Goal: Task Accomplishment & Management: Manage account settings

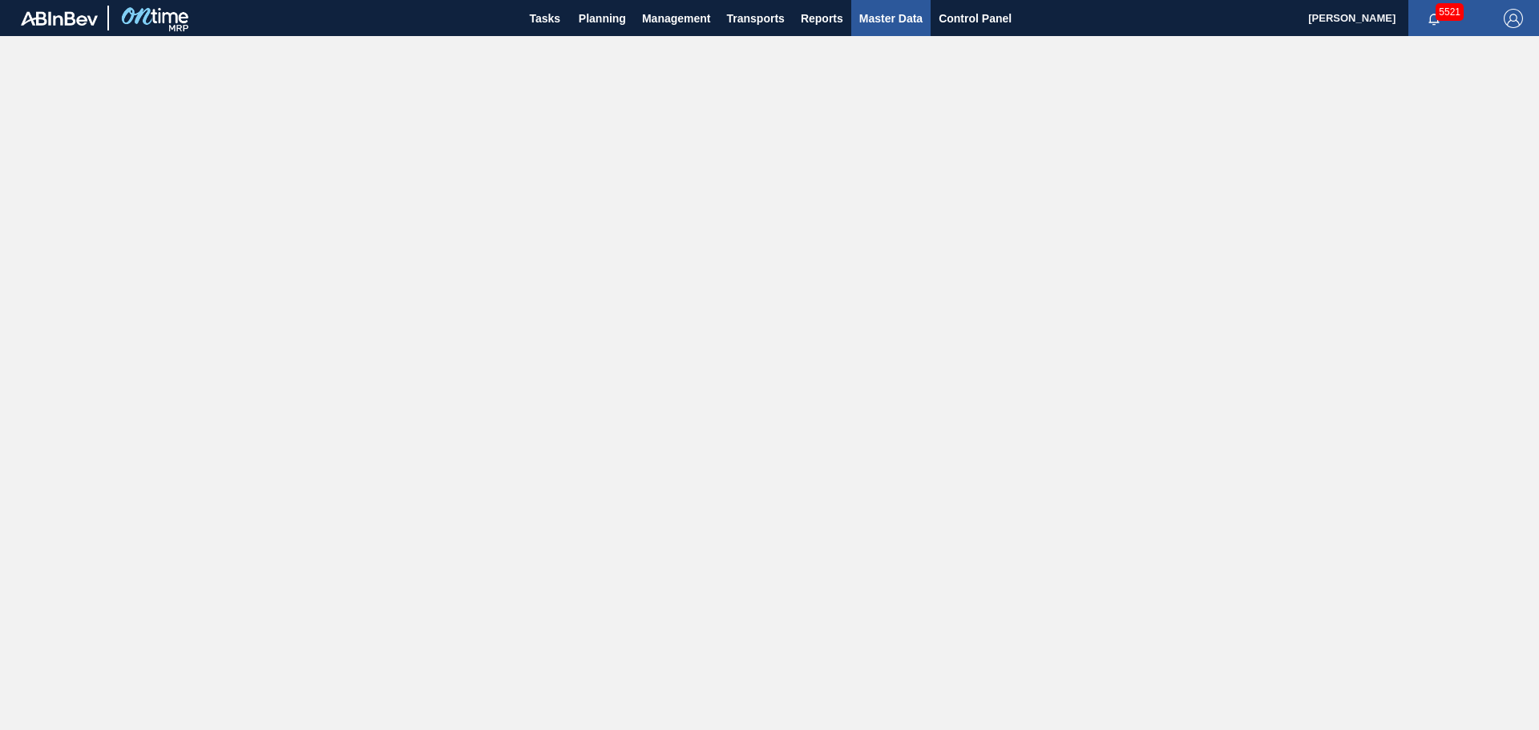
click at [887, 26] on span "Master Data" at bounding box center [890, 18] width 63 height 19
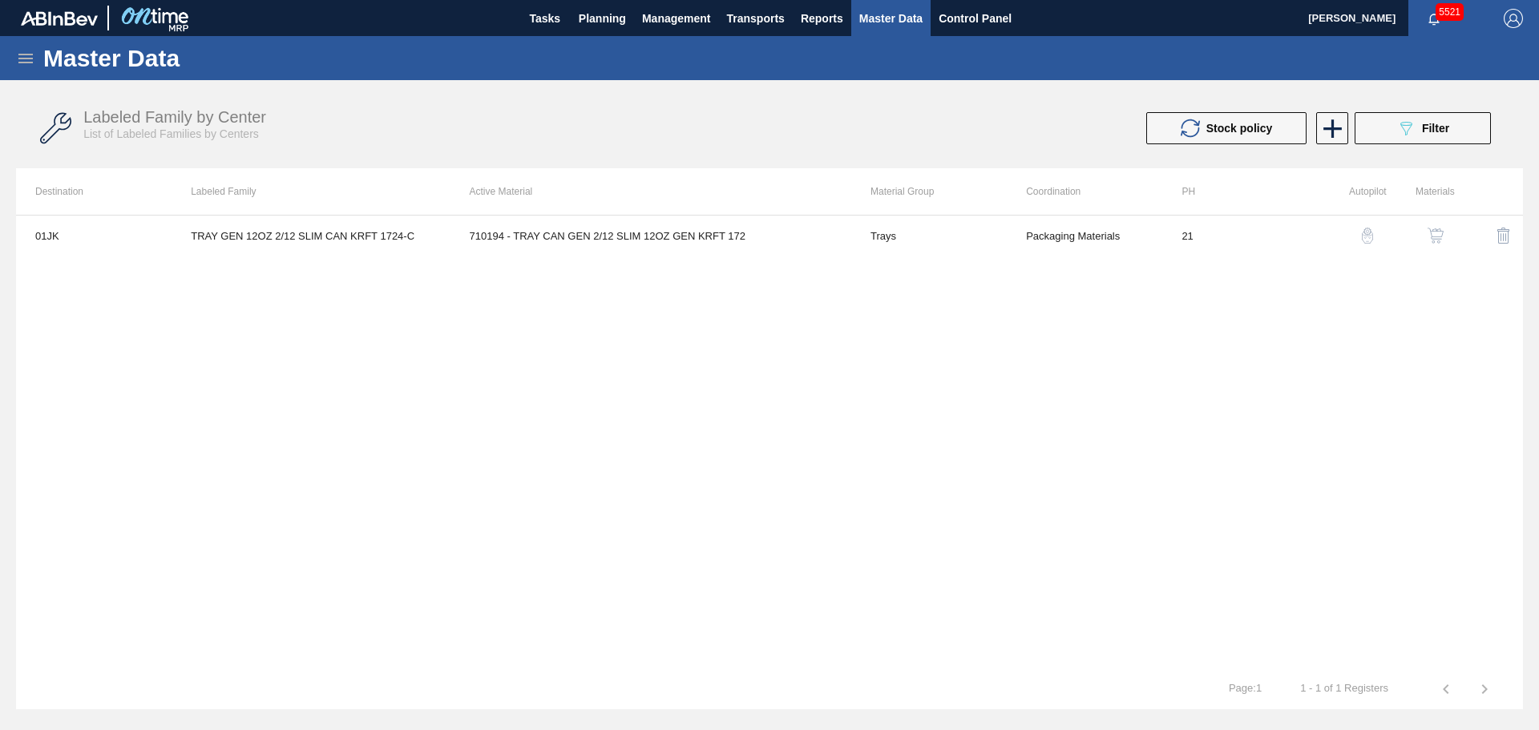
click at [30, 66] on icon at bounding box center [25, 58] width 19 height 19
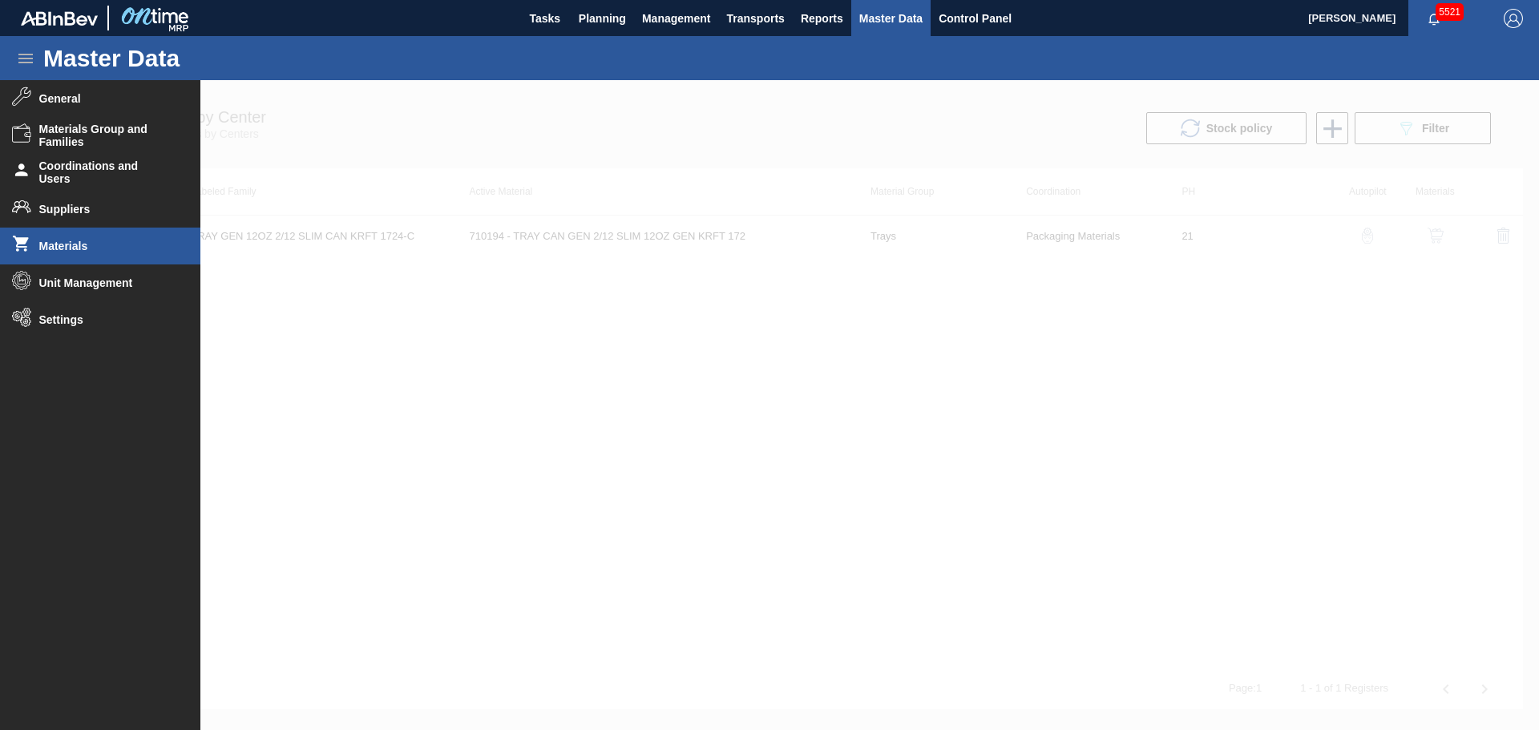
click at [97, 248] on span "Materials" at bounding box center [105, 246] width 132 height 13
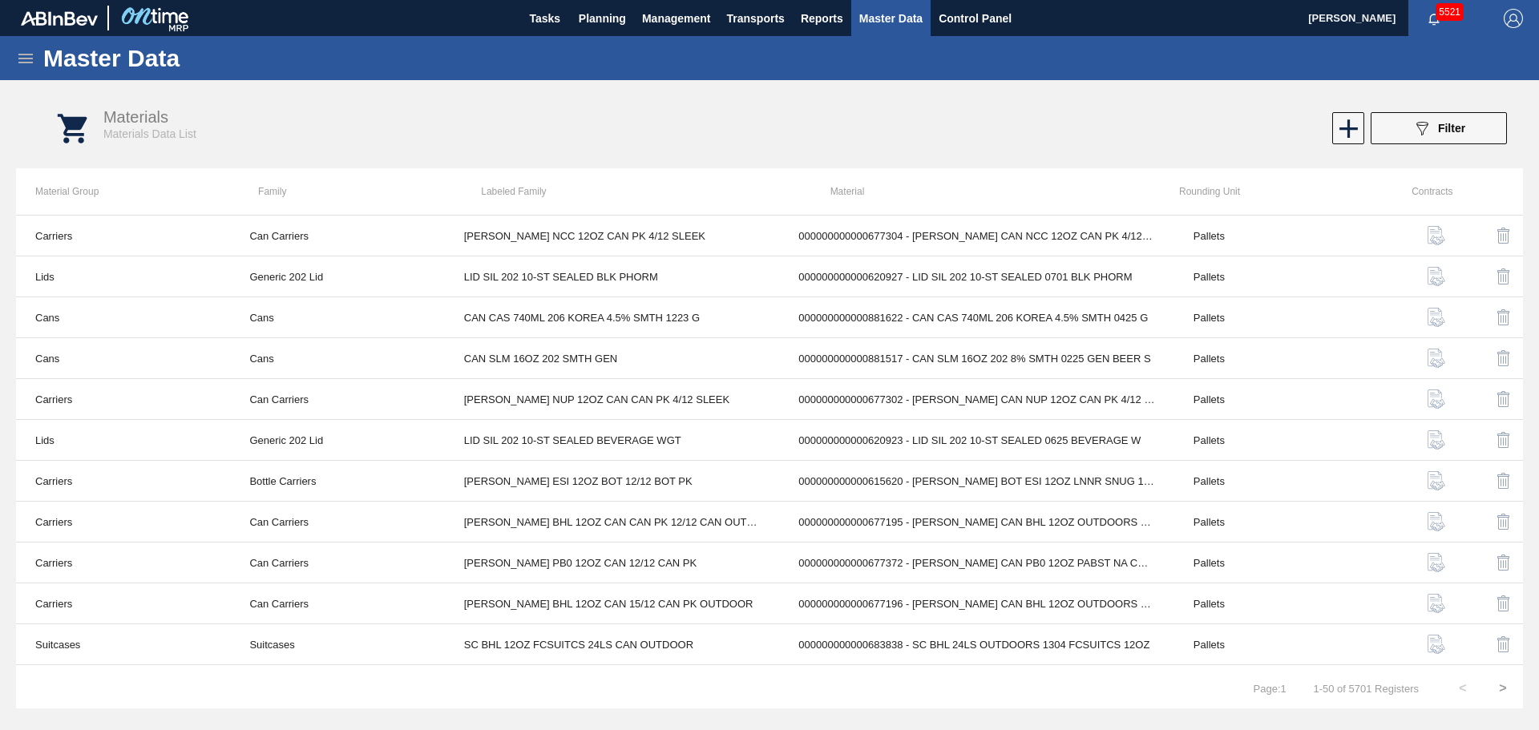
click at [32, 63] on icon at bounding box center [25, 58] width 19 height 19
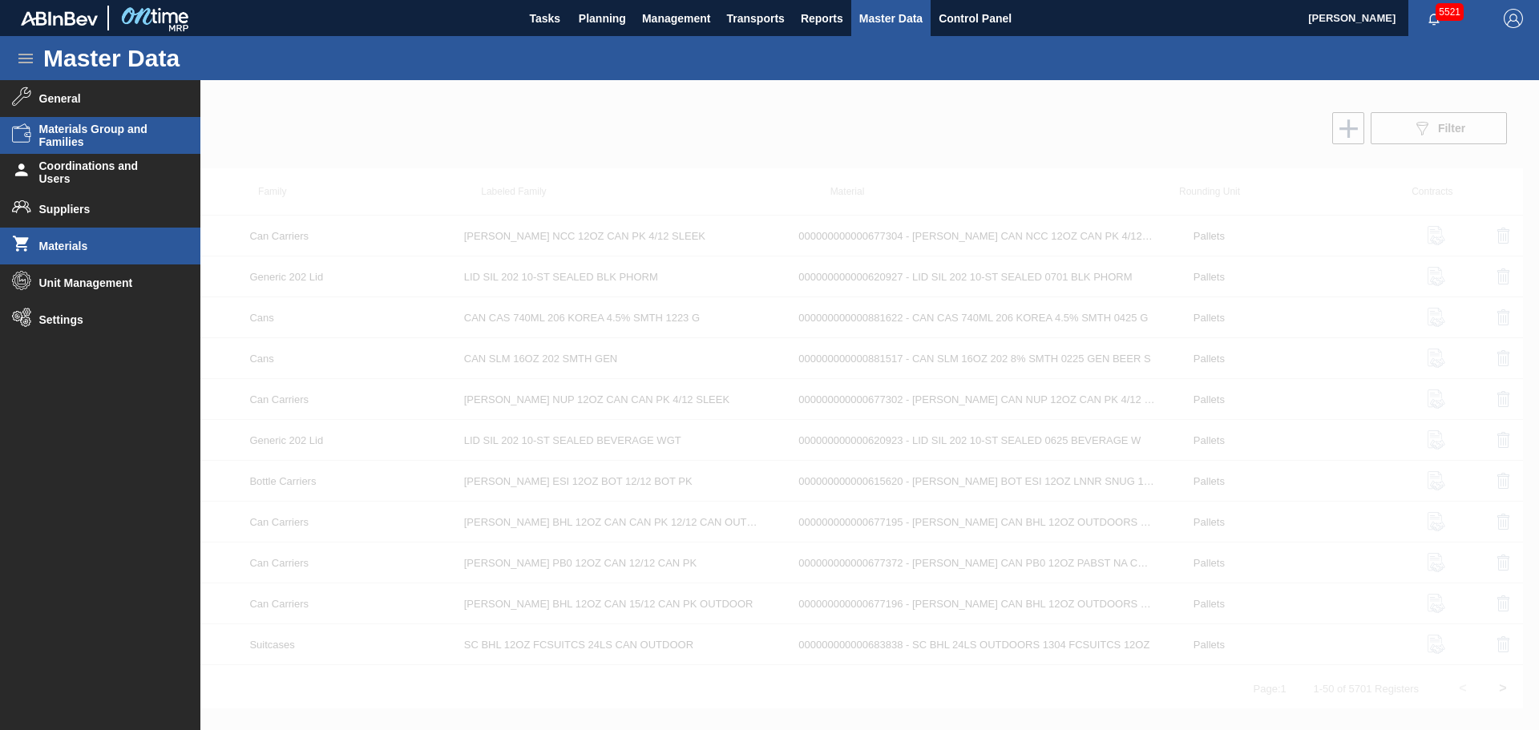
click at [120, 129] on span "Materials Group and Families" at bounding box center [105, 136] width 132 height 26
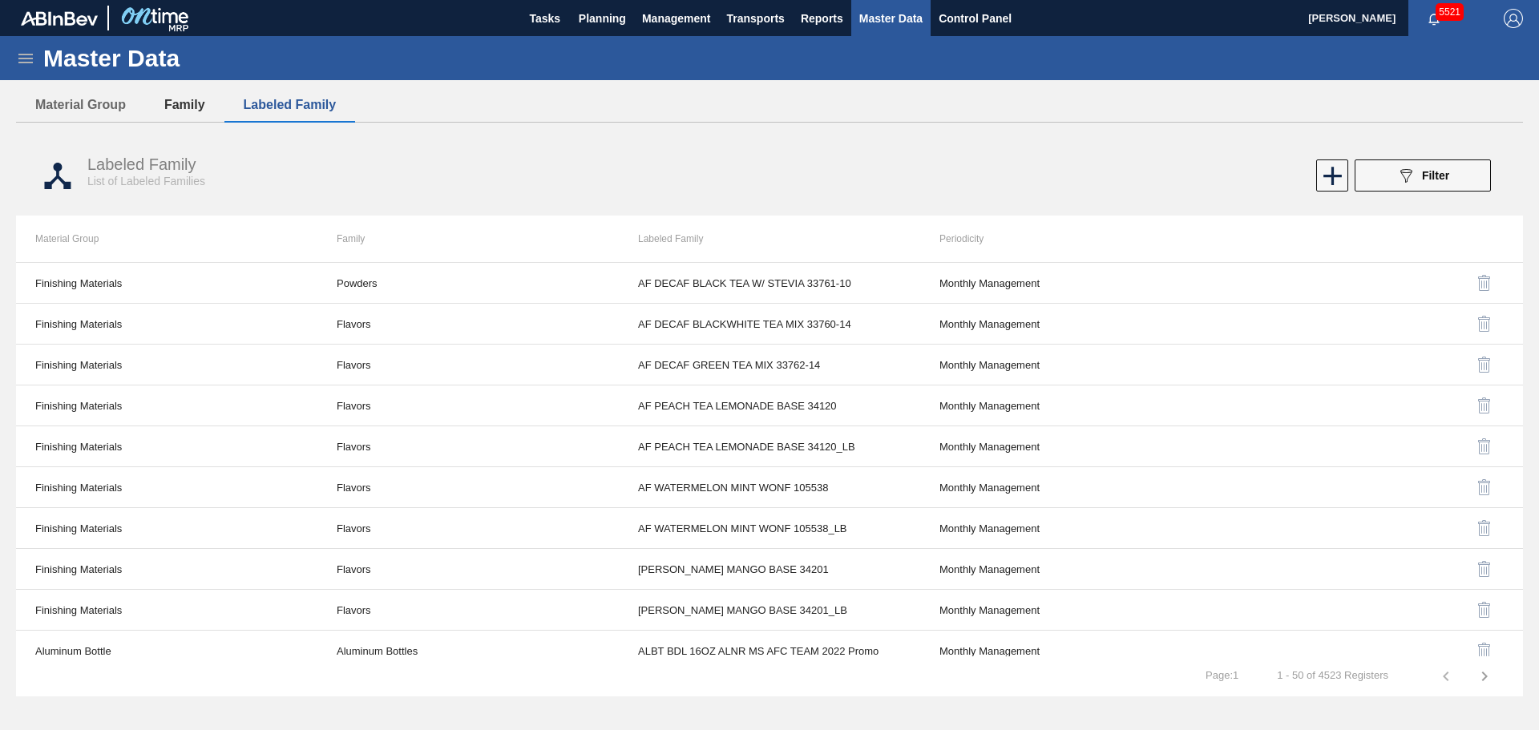
click at [173, 108] on button "Family" at bounding box center [184, 105] width 79 height 34
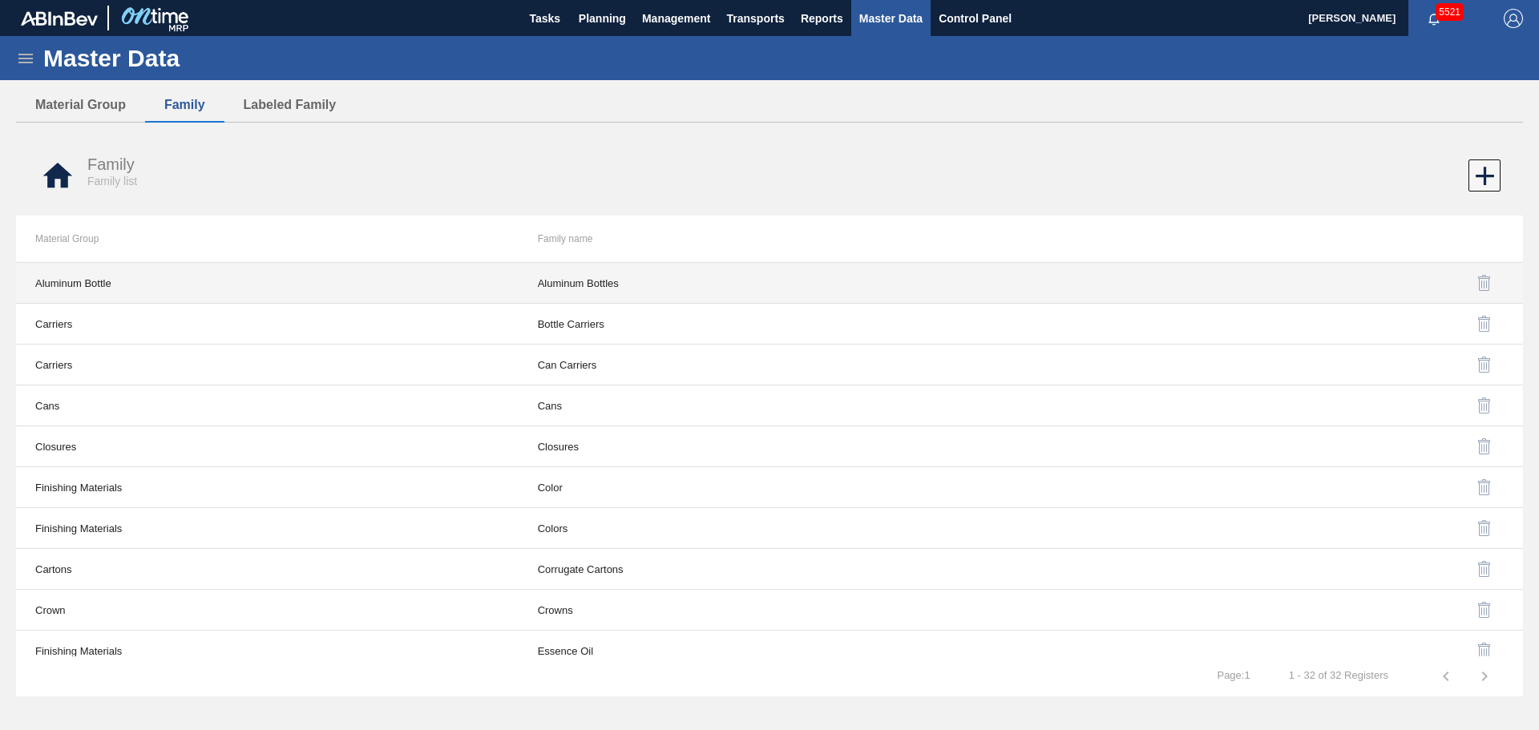
click at [293, 281] on td "Aluminum Bottle" at bounding box center [267, 283] width 503 height 41
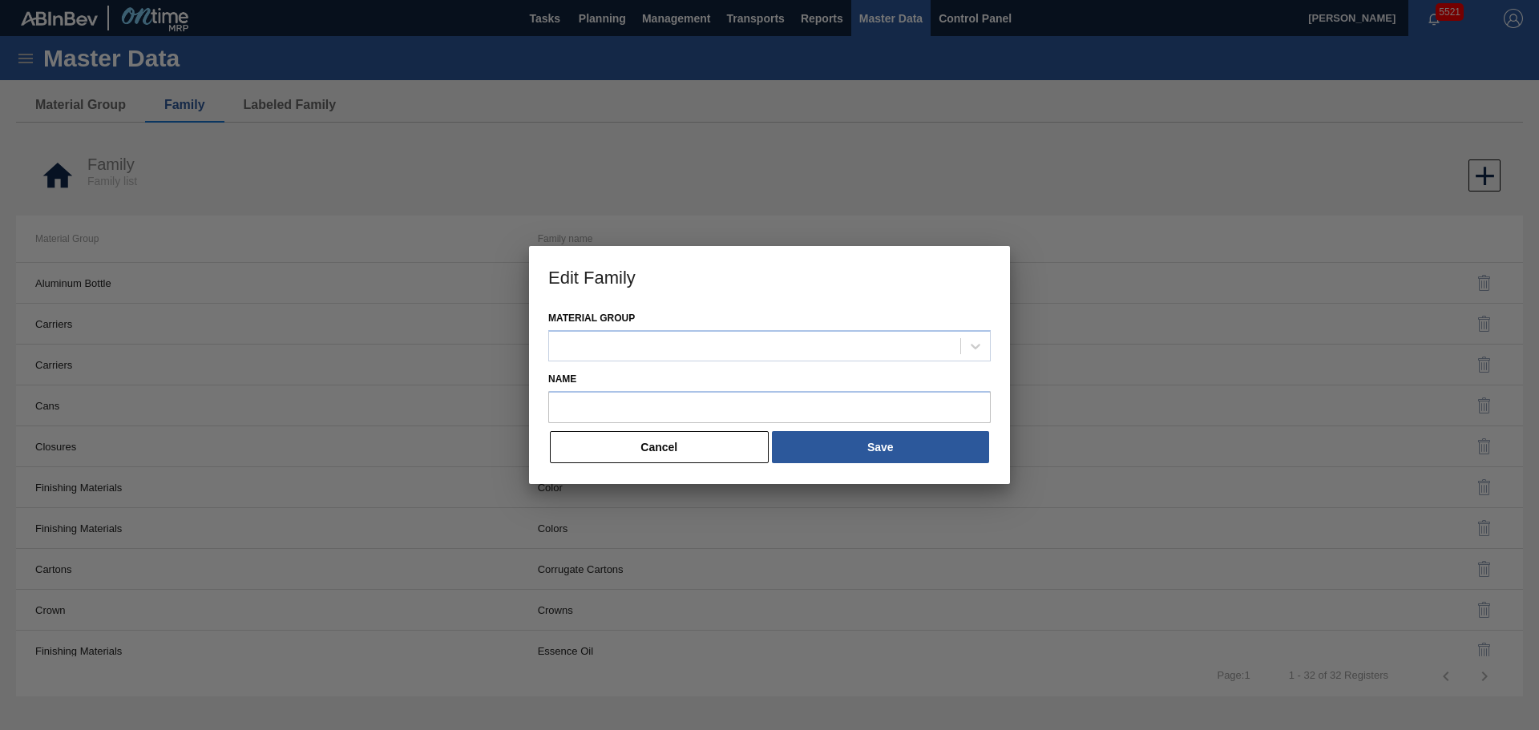
type input "Aluminum Bottles"
click at [613, 450] on button "Cancel" at bounding box center [659, 447] width 219 height 32
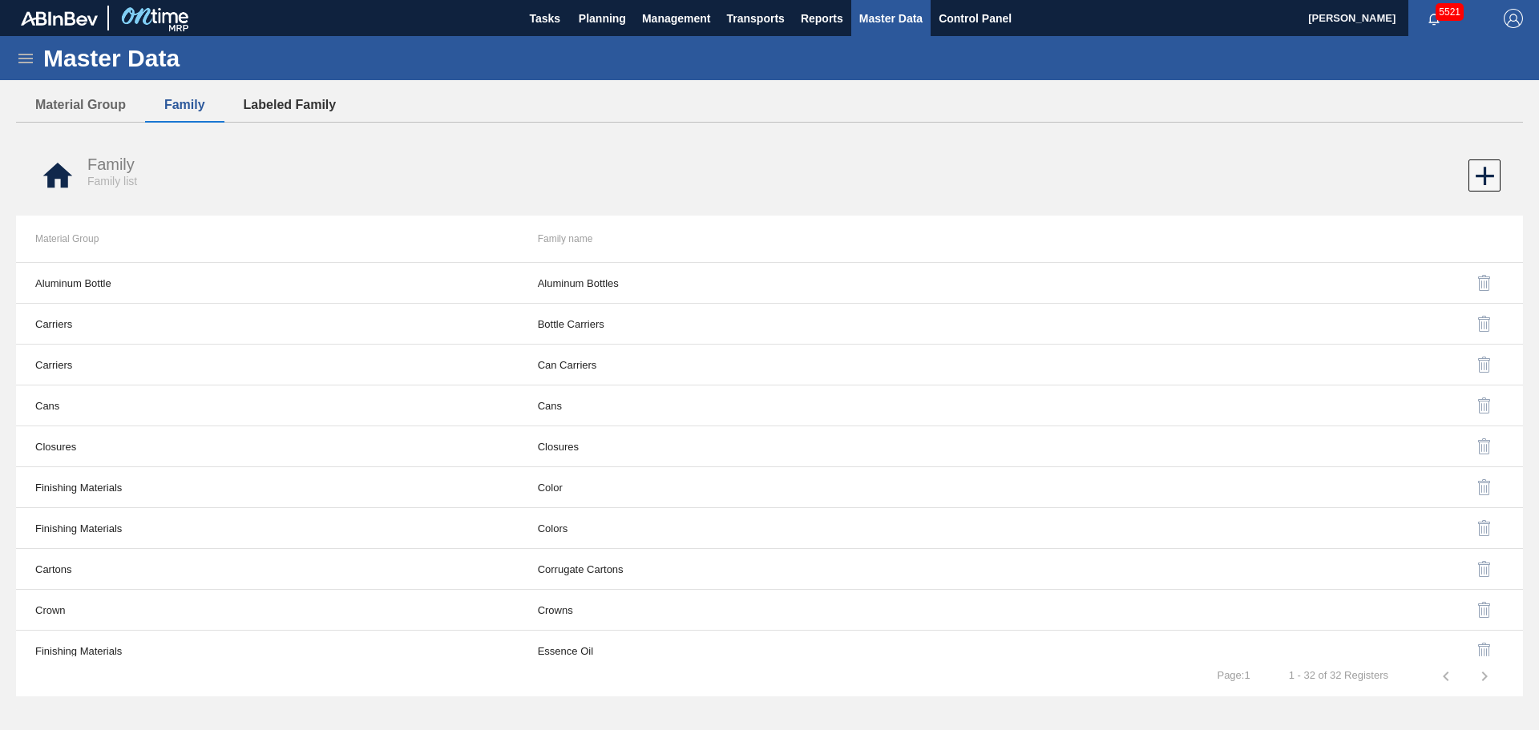
click at [264, 119] on button "Labeled Family" at bounding box center [289, 105] width 131 height 34
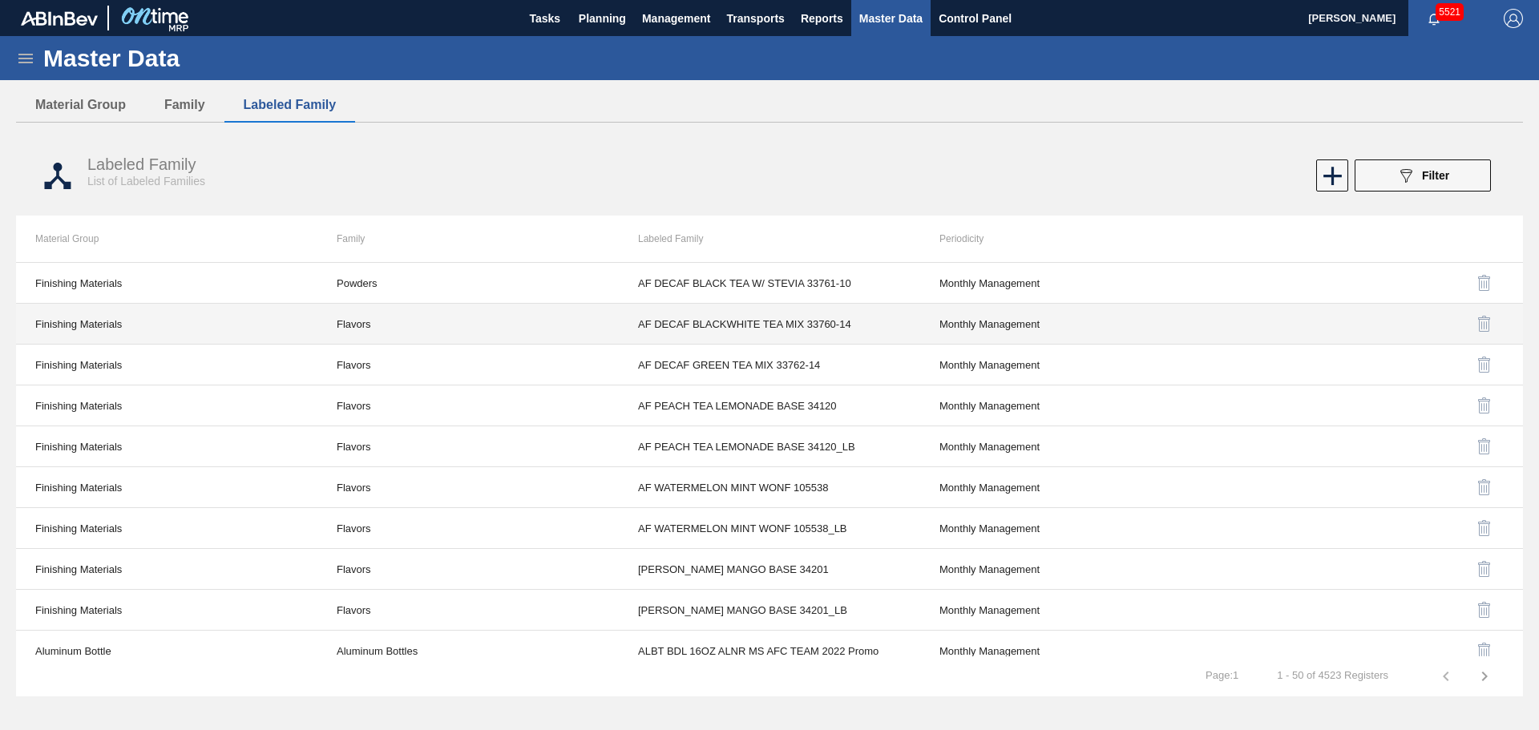
click at [472, 306] on td "Flavors" at bounding box center [467, 324] width 301 height 41
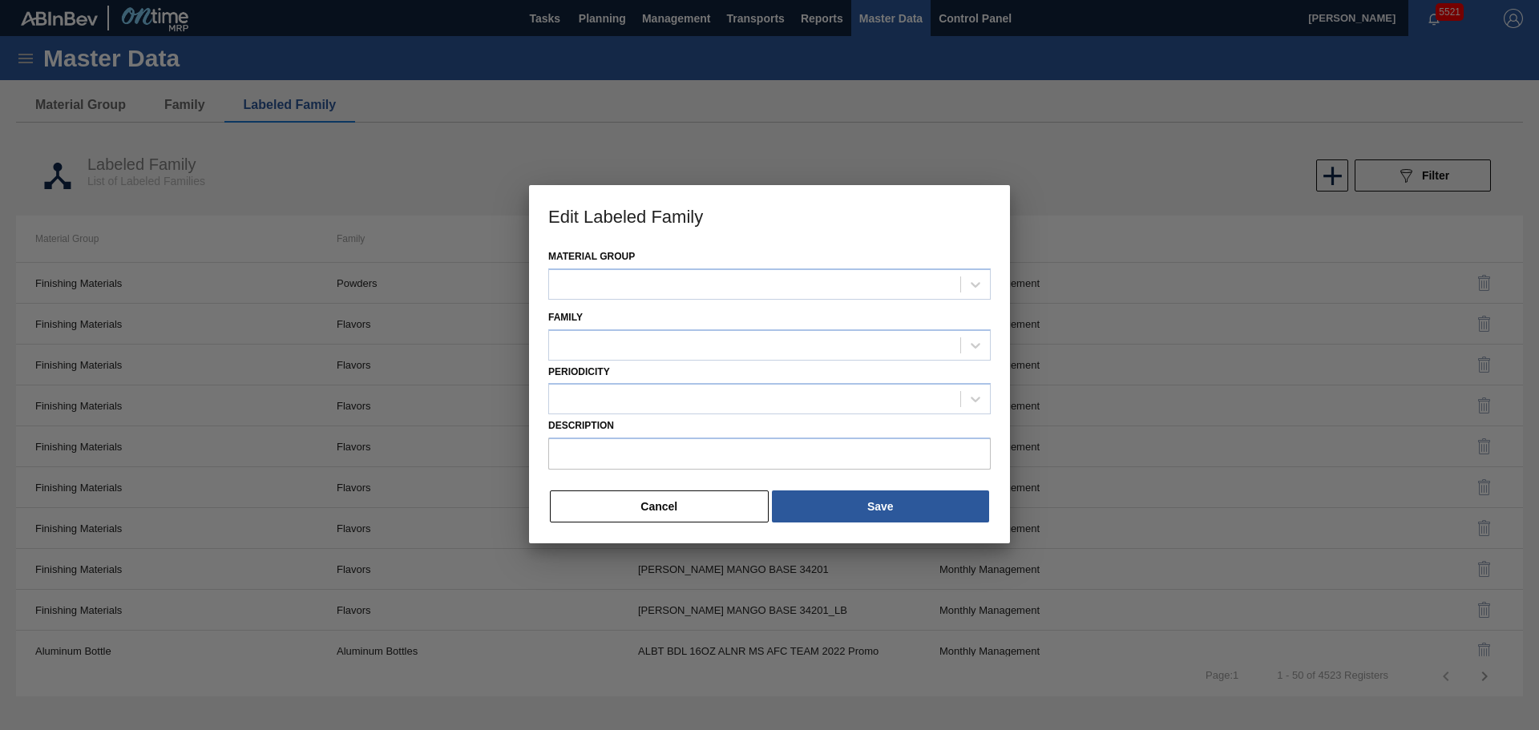
type input "AF DECAF BLACKWHITE TEA MIX 33760-14"
click at [638, 507] on button "Cancel" at bounding box center [659, 507] width 219 height 32
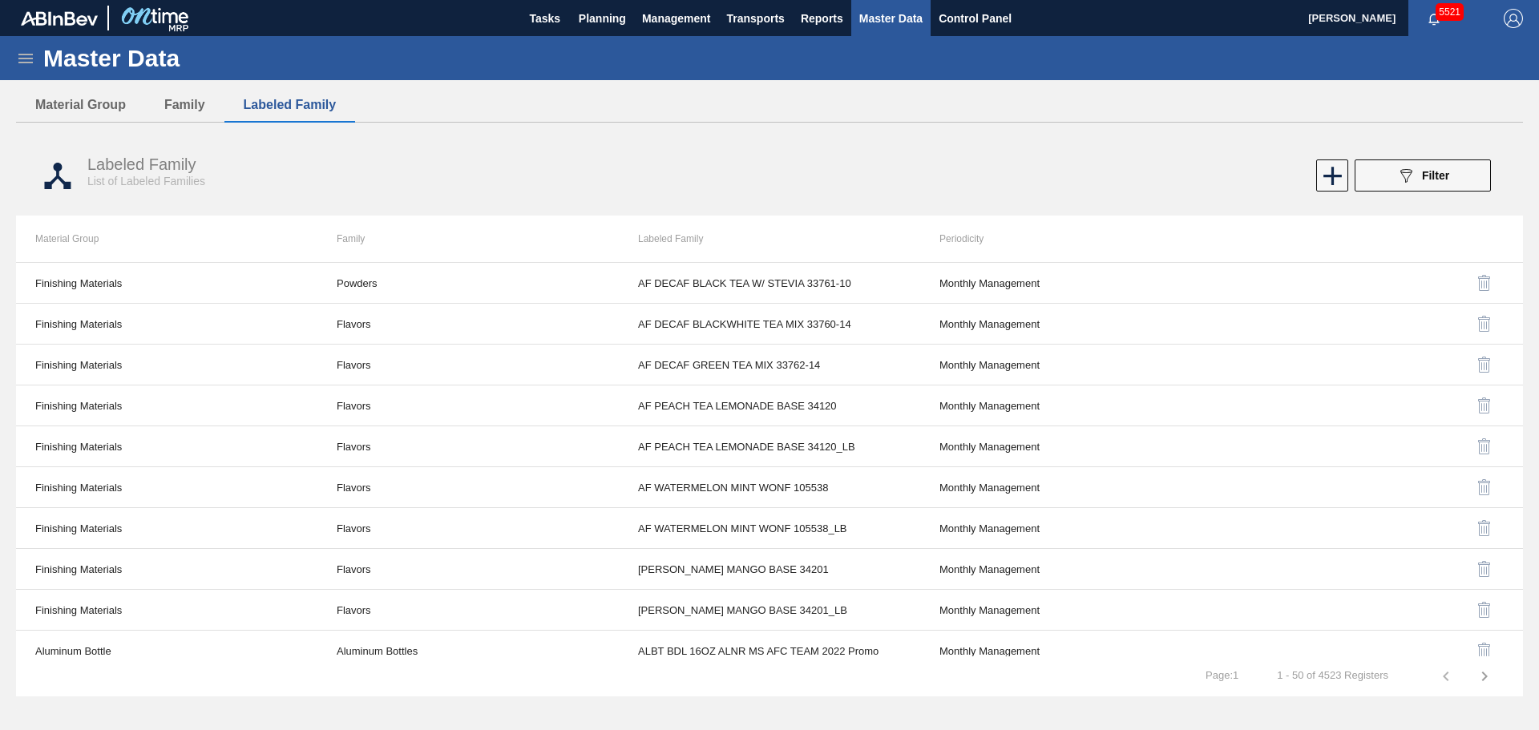
click at [62, 87] on div "Master Data General Materials Group and Families Coordinations and Users Suppli…" at bounding box center [769, 373] width 1539 height 674
click at [65, 92] on button "Material Group" at bounding box center [80, 105] width 129 height 34
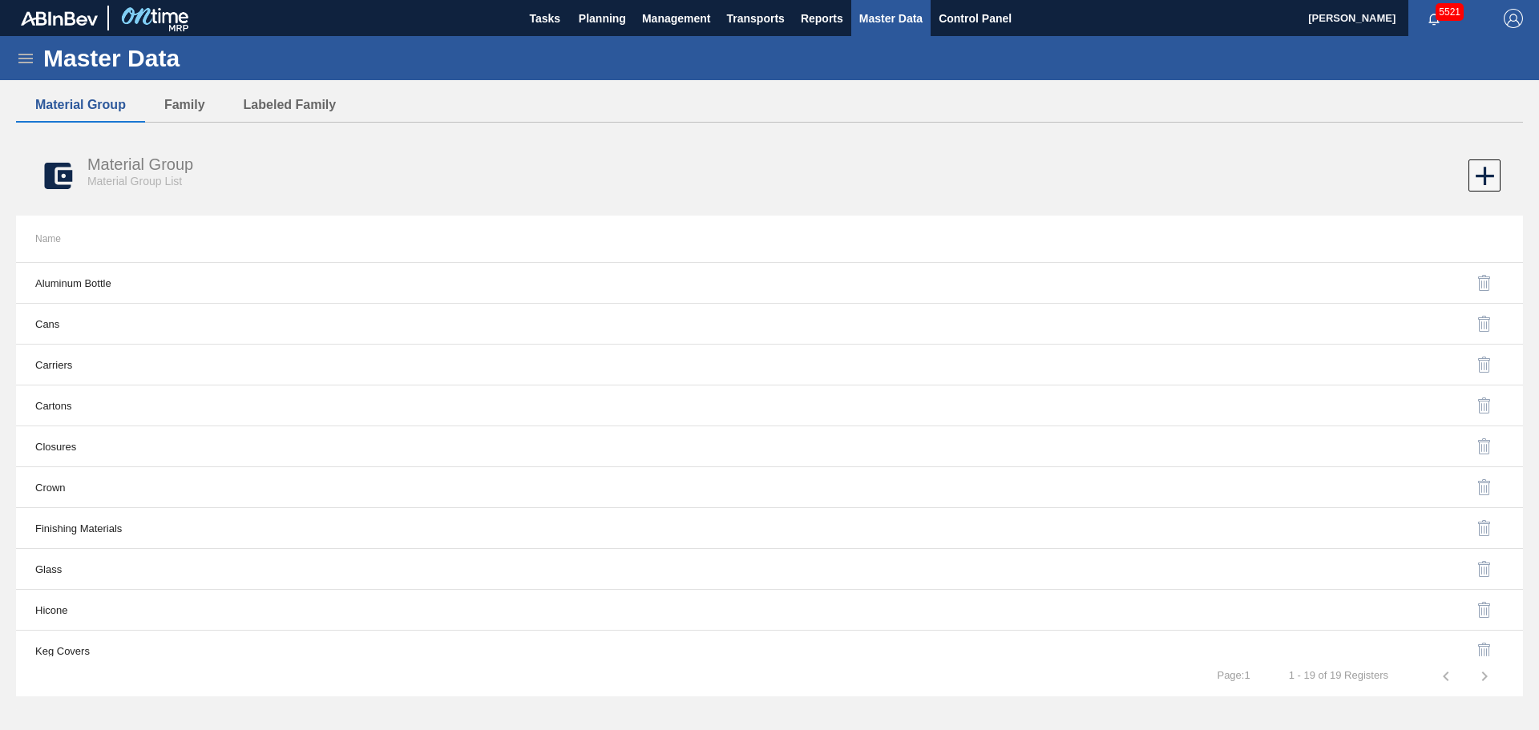
click at [27, 62] on icon at bounding box center [25, 59] width 14 height 10
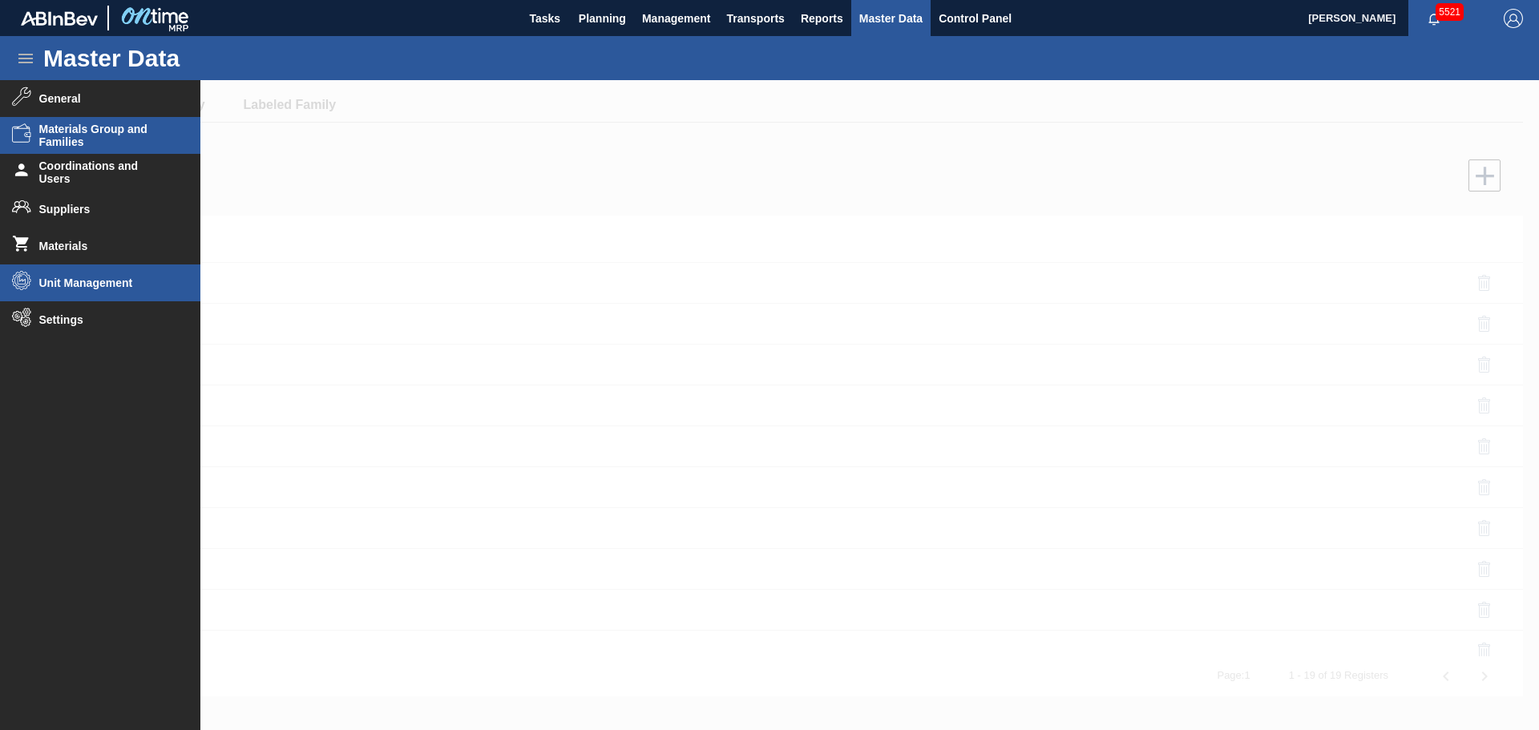
click at [98, 274] on li "Unit Management" at bounding box center [100, 283] width 200 height 37
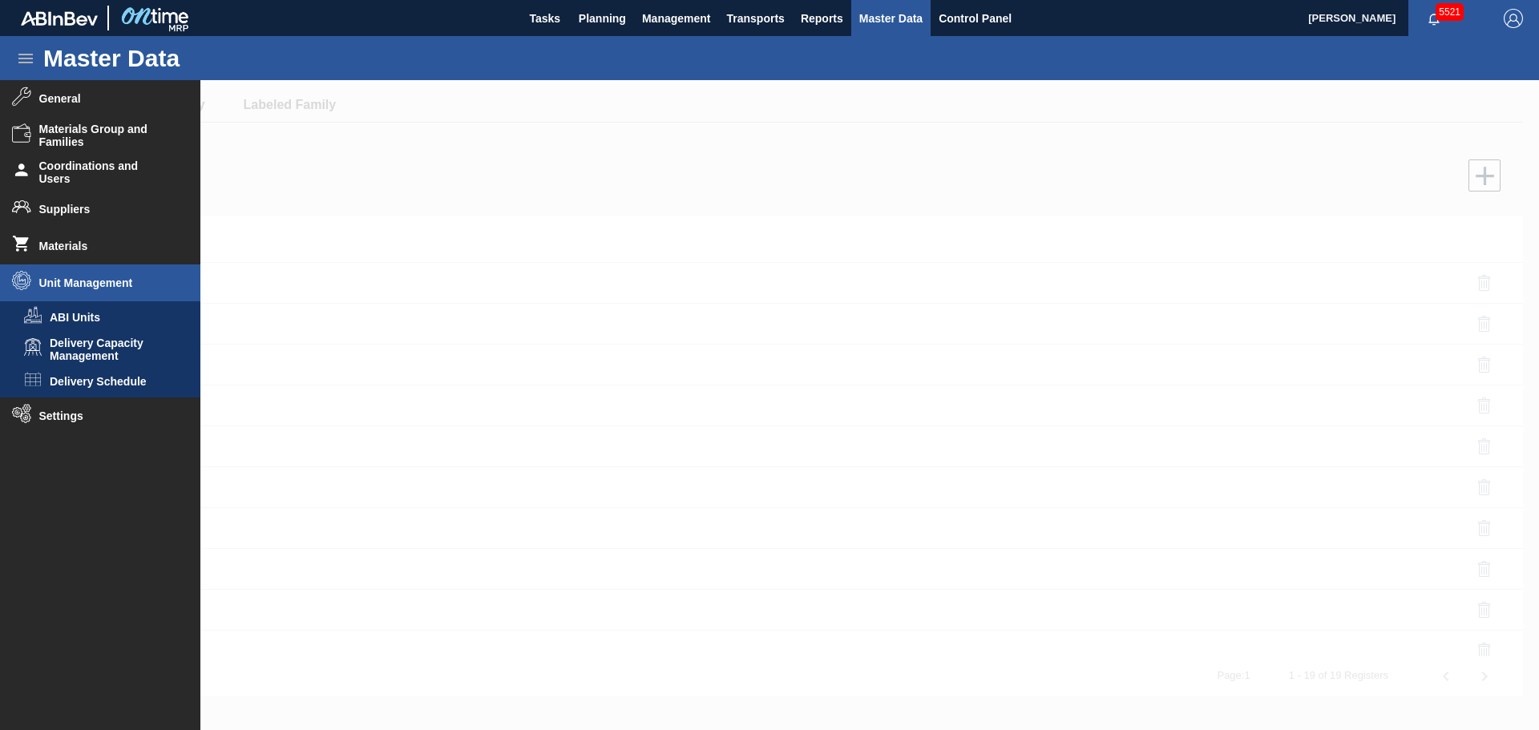
click at [345, 168] on div at bounding box center [769, 405] width 1539 height 650
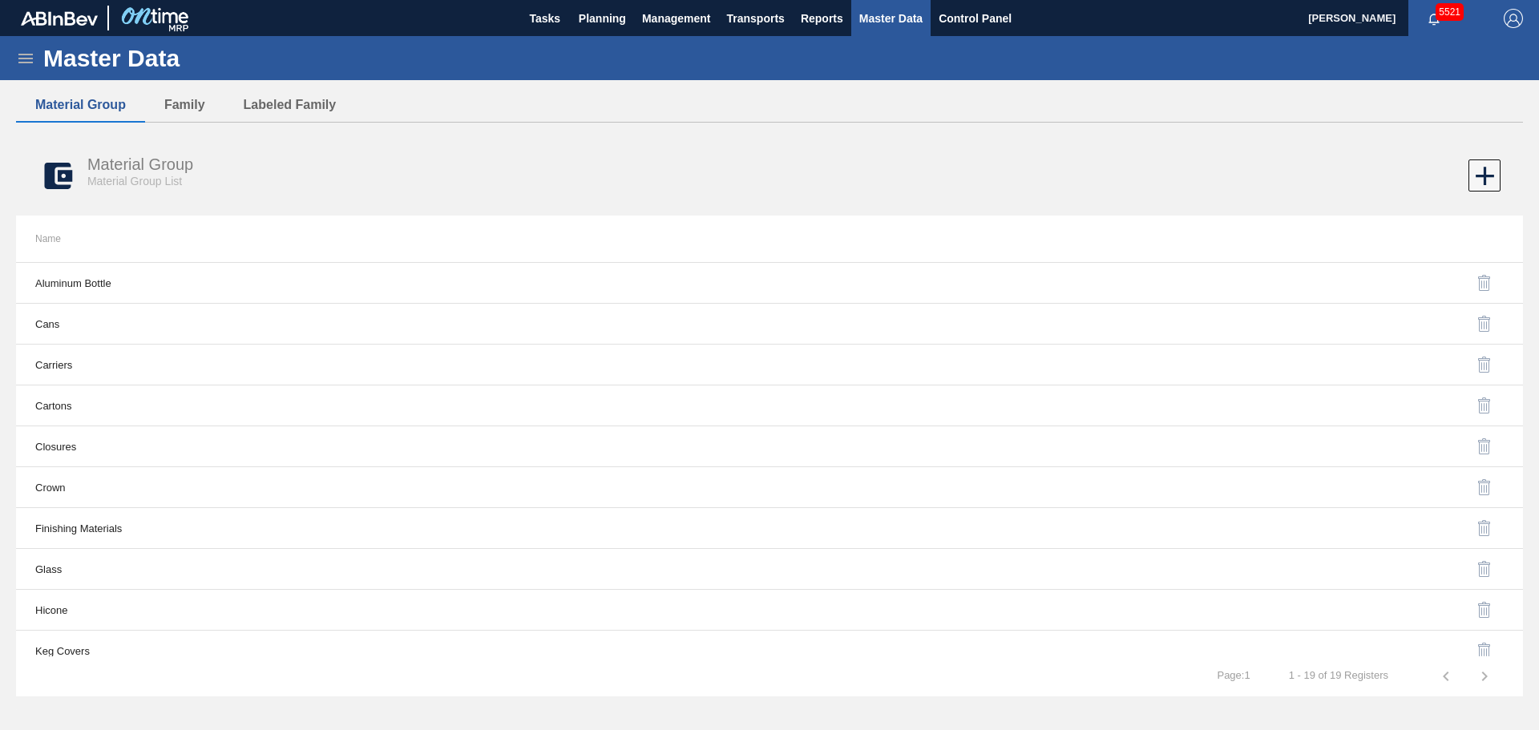
click at [34, 63] on icon at bounding box center [25, 58] width 19 height 19
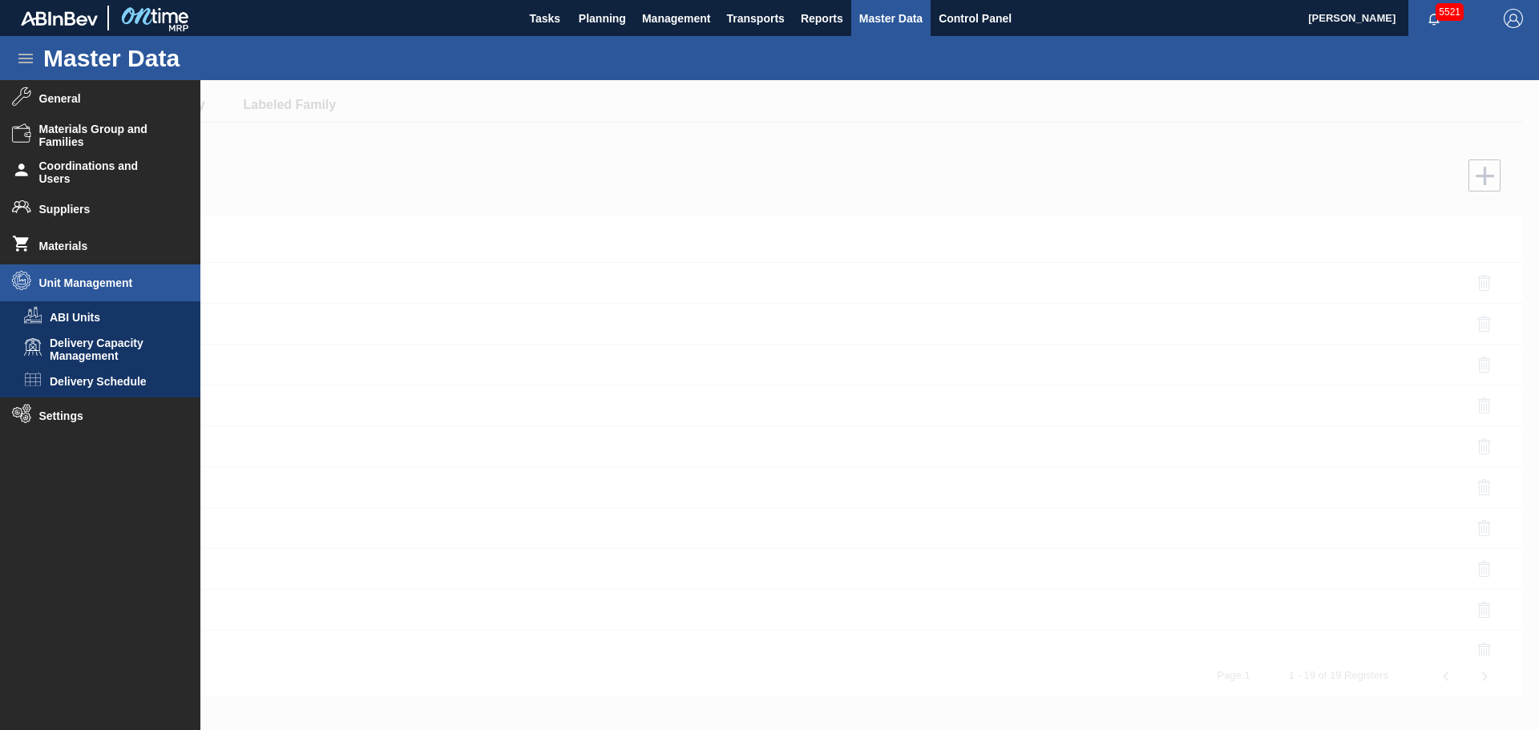
click at [324, 169] on div at bounding box center [769, 405] width 1539 height 650
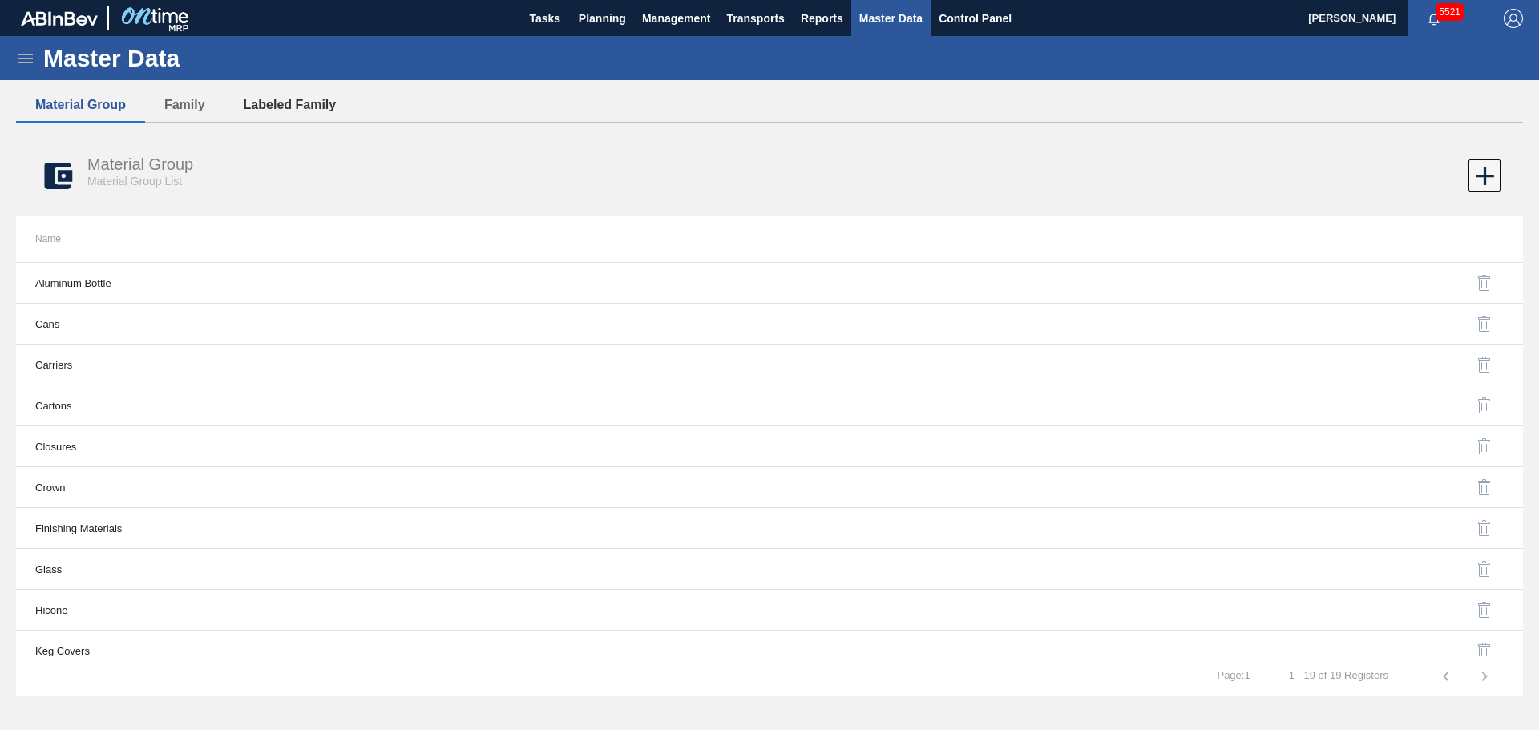
click at [272, 115] on button "Labeled Family" at bounding box center [289, 105] width 131 height 34
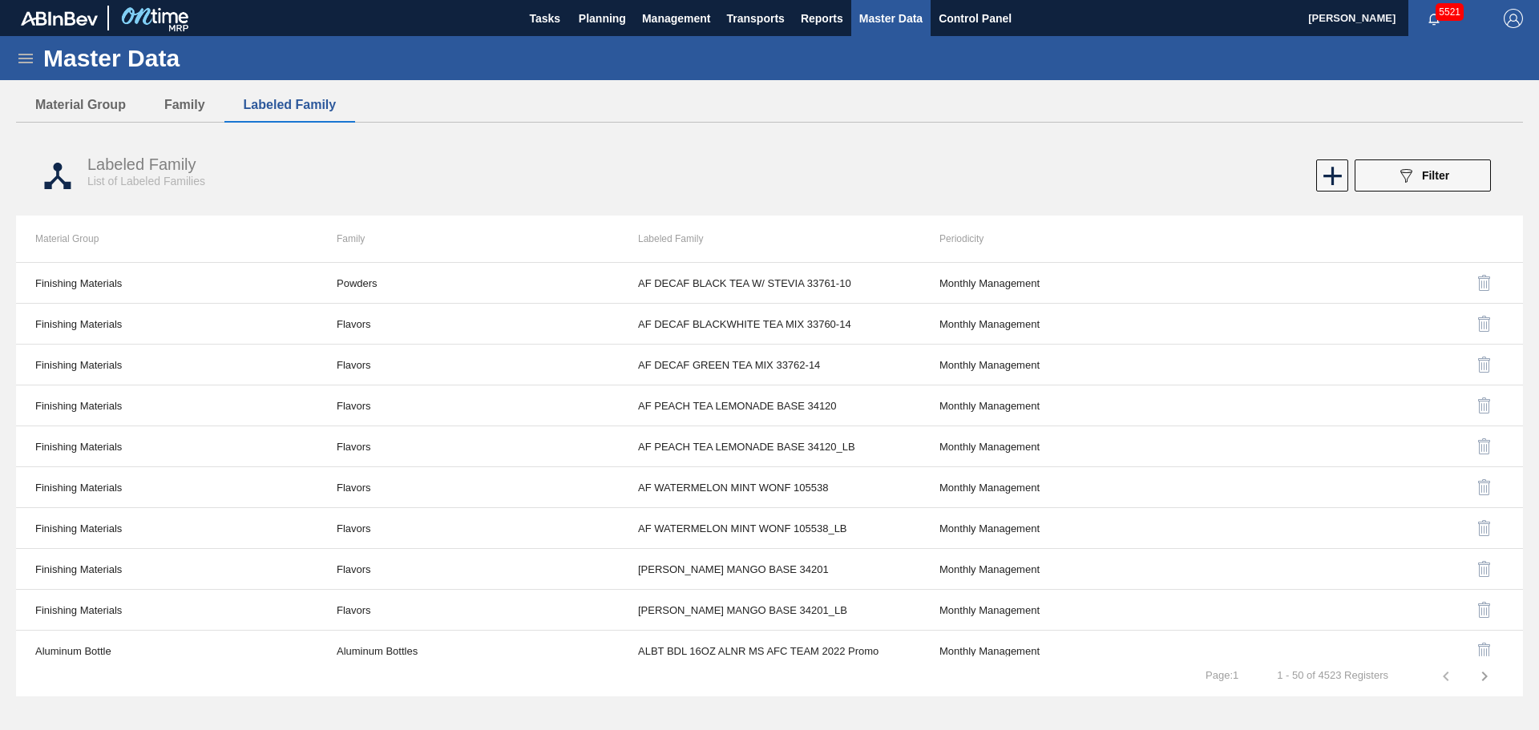
click at [277, 261] on th "Material Group" at bounding box center [166, 239] width 301 height 46
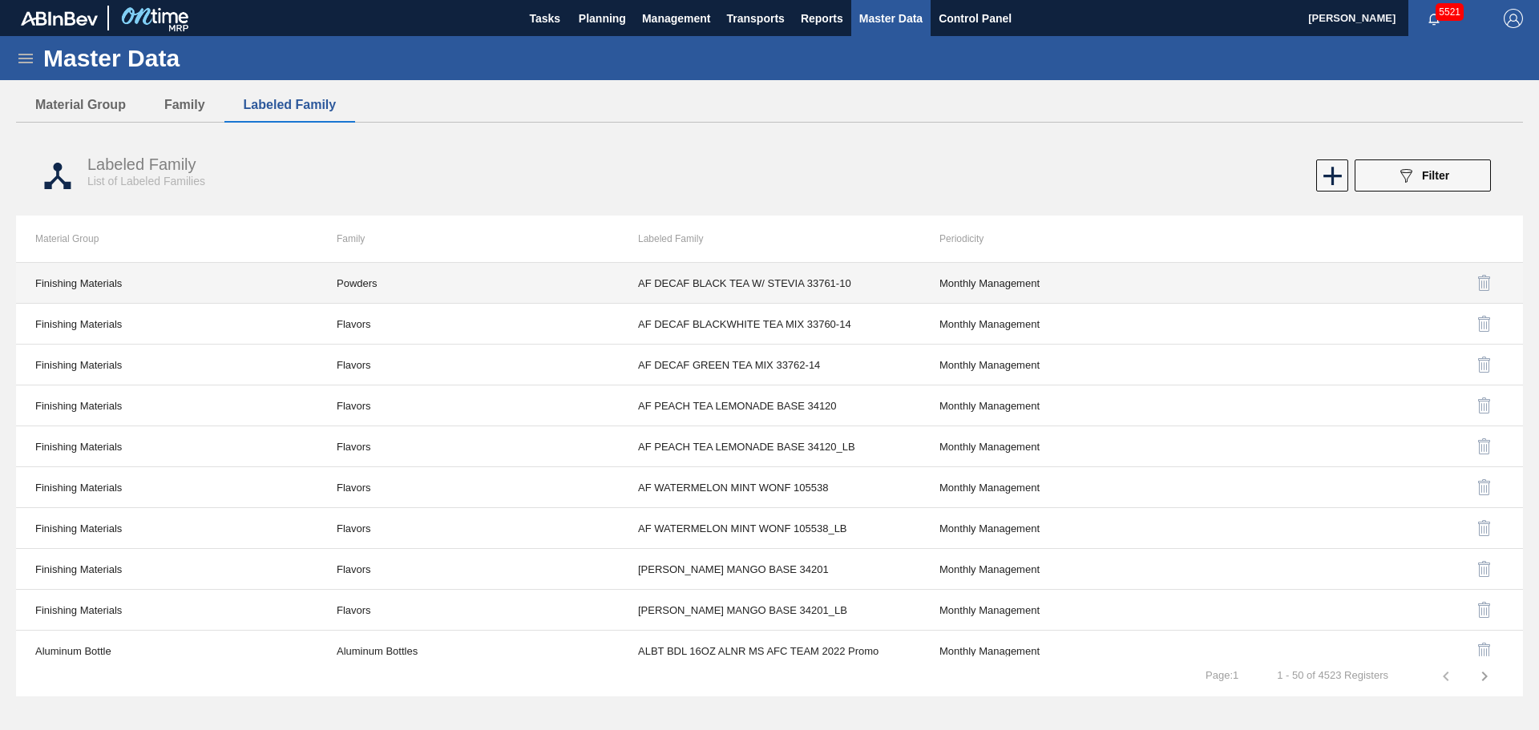
click at [299, 292] on td "Finishing Materials" at bounding box center [166, 283] width 301 height 41
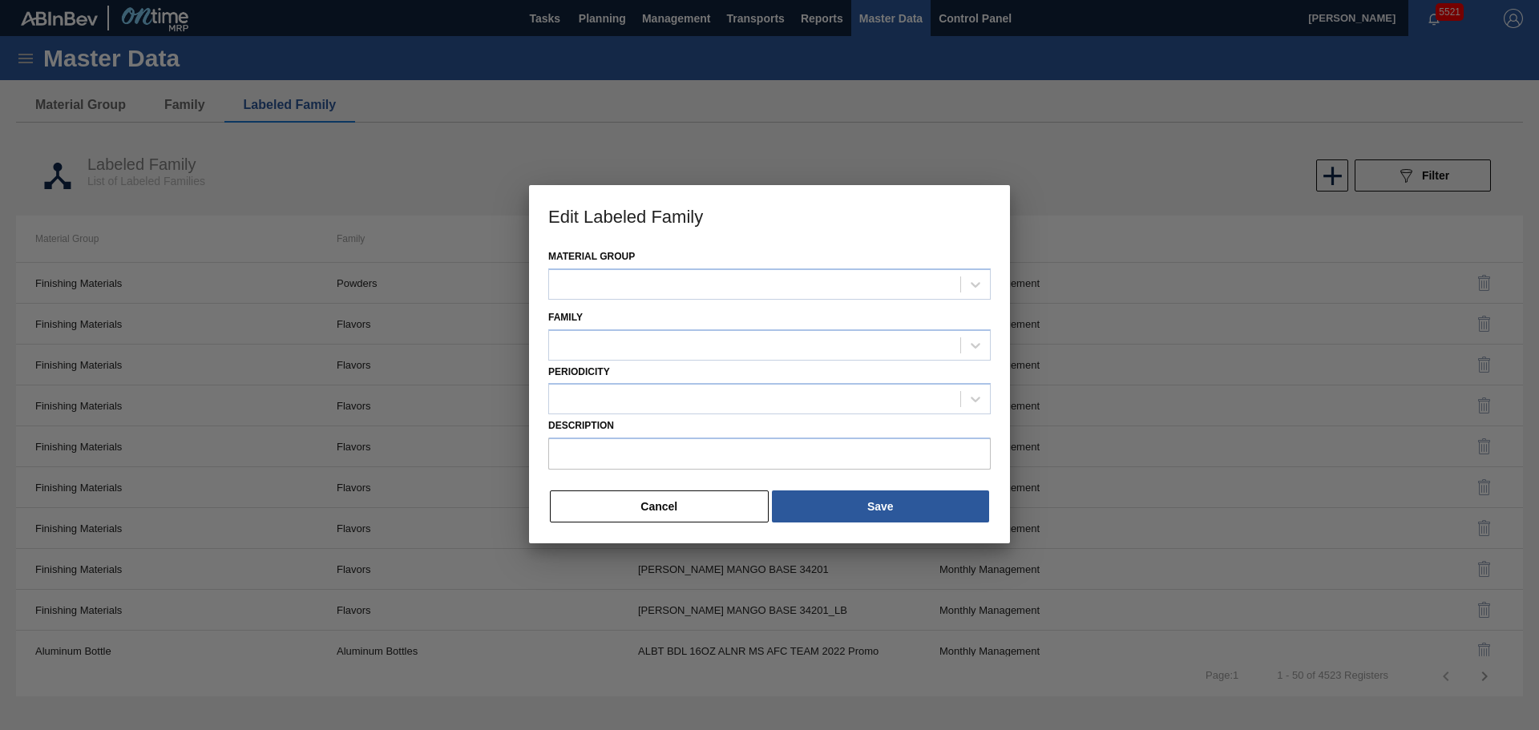
type input "AF DECAF BLACK TEA W/ STEVIA 33761-10"
click at [624, 511] on button "Cancel" at bounding box center [659, 507] width 219 height 32
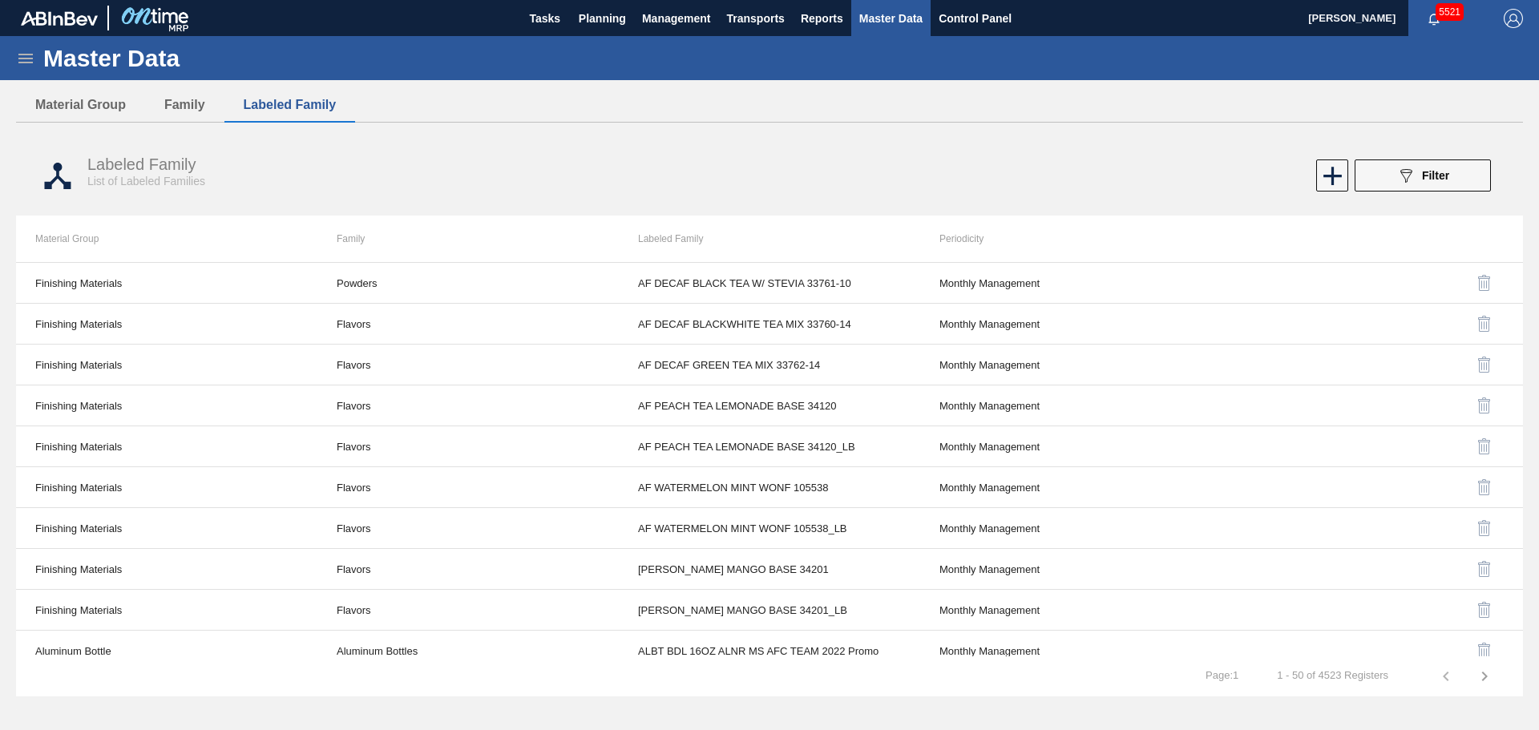
click at [14, 52] on div "Master Data" at bounding box center [769, 58] width 1539 height 44
click at [34, 63] on icon at bounding box center [25, 58] width 19 height 19
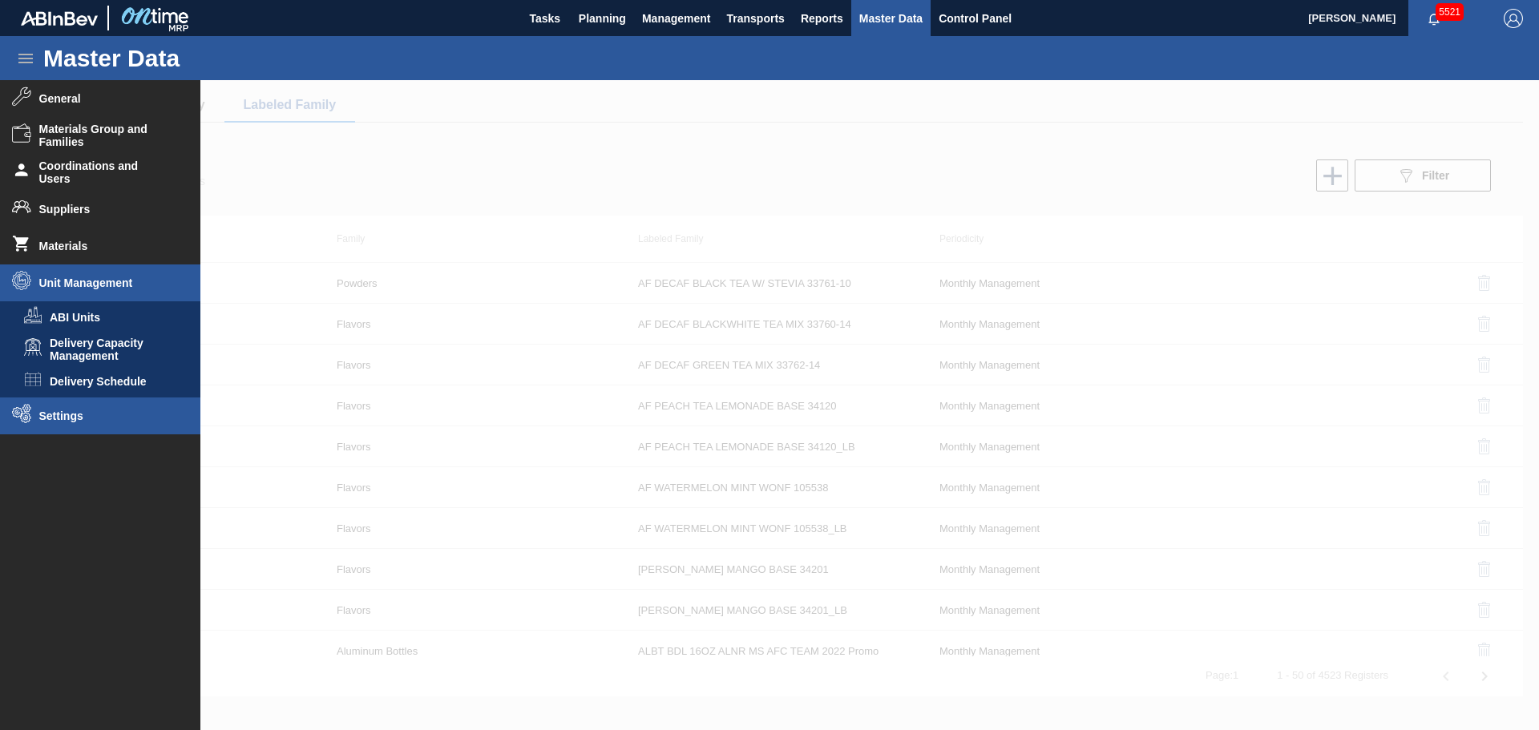
click at [91, 418] on span "Settings" at bounding box center [105, 416] width 132 height 13
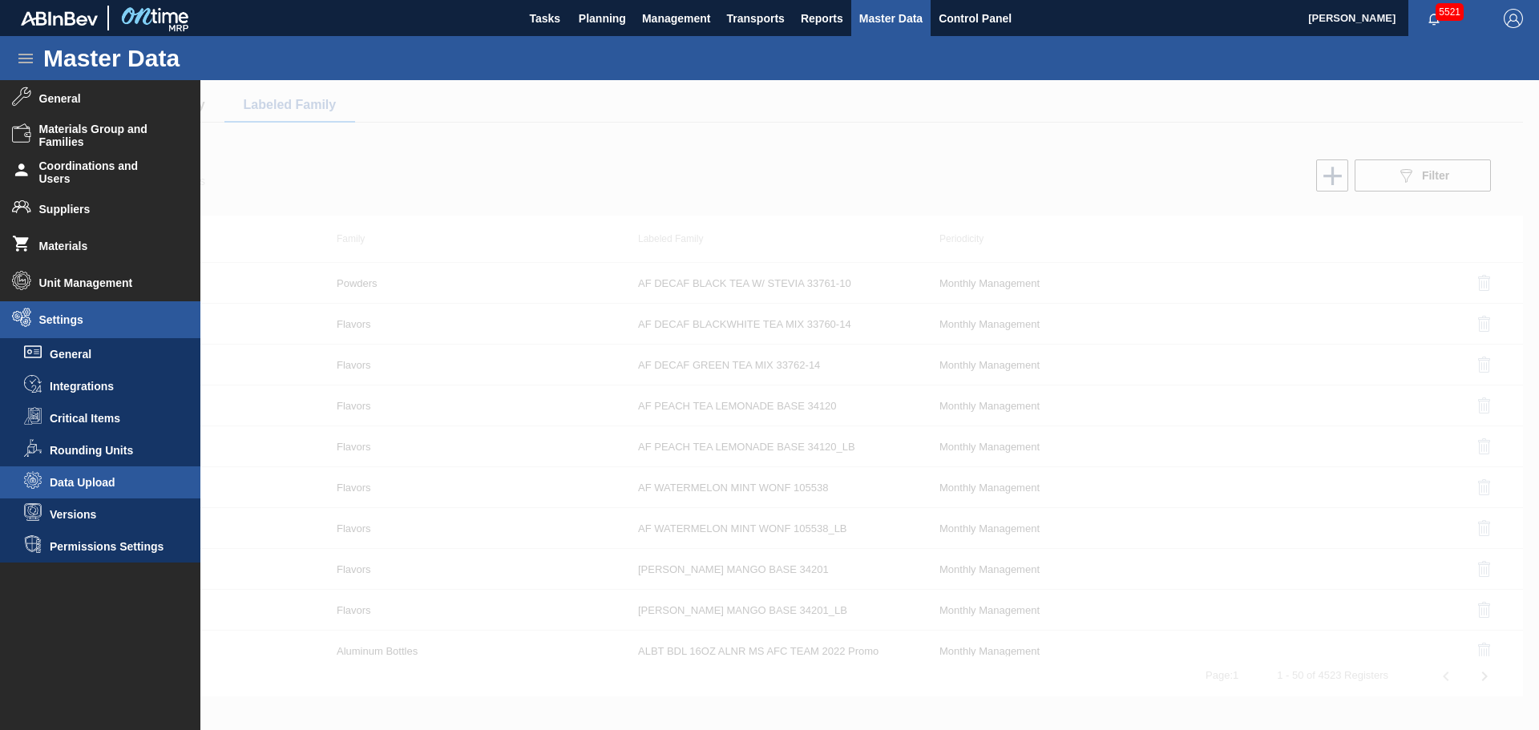
click at [116, 487] on span "Data Upload" at bounding box center [111, 482] width 123 height 13
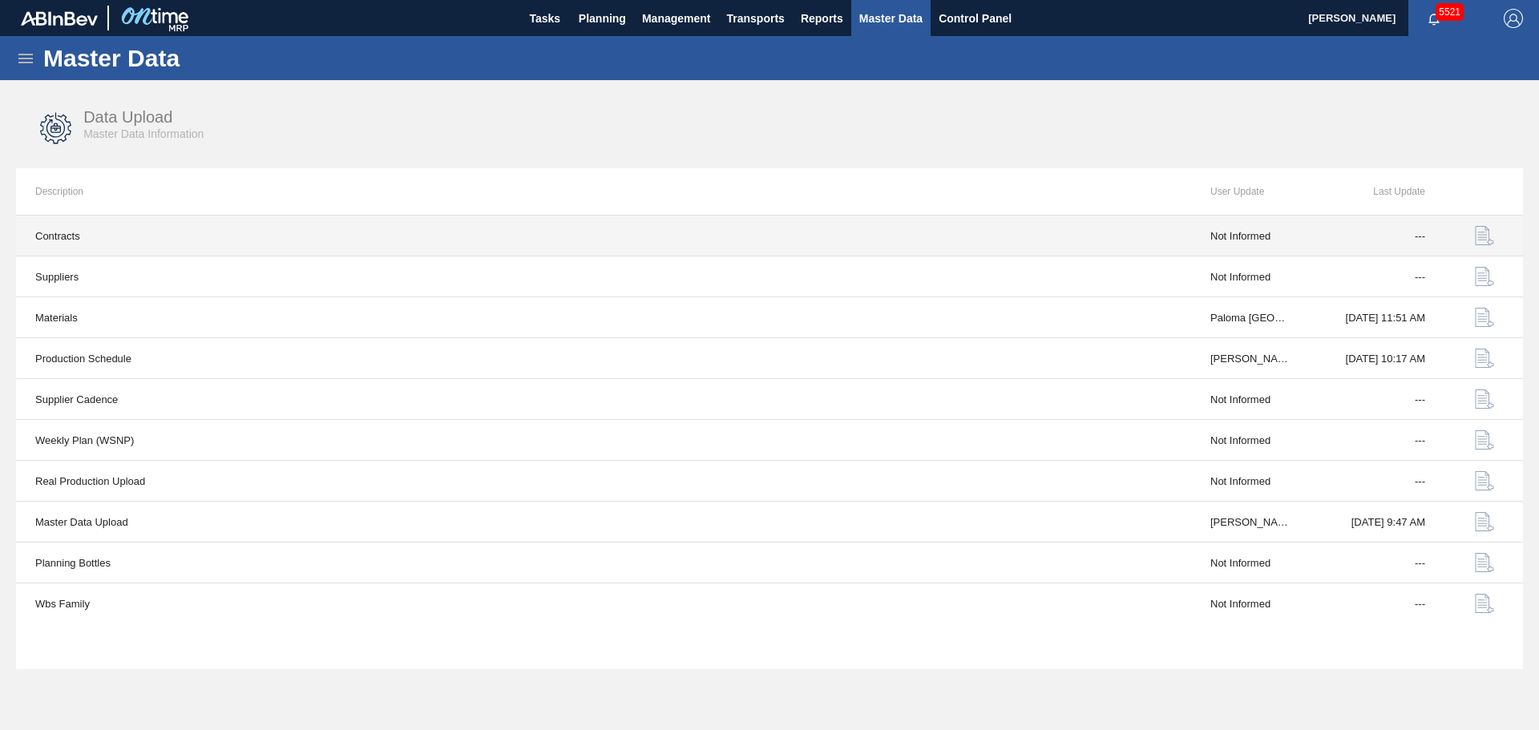
click at [1487, 236] on img "button" at bounding box center [1484, 235] width 19 height 19
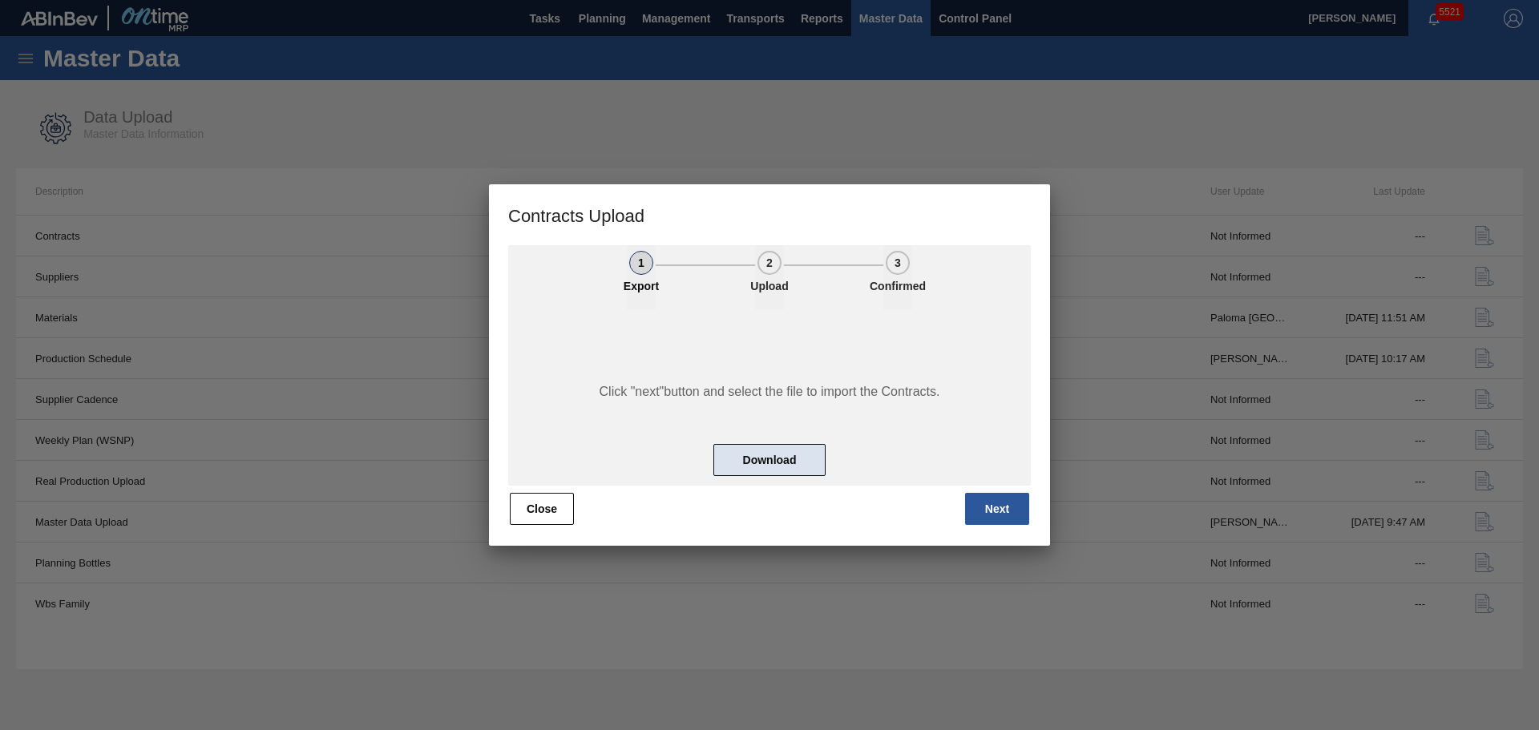
click at [786, 454] on button "Download" at bounding box center [769, 460] width 112 height 32
